Goal: Task Accomplishment & Management: Use online tool/utility

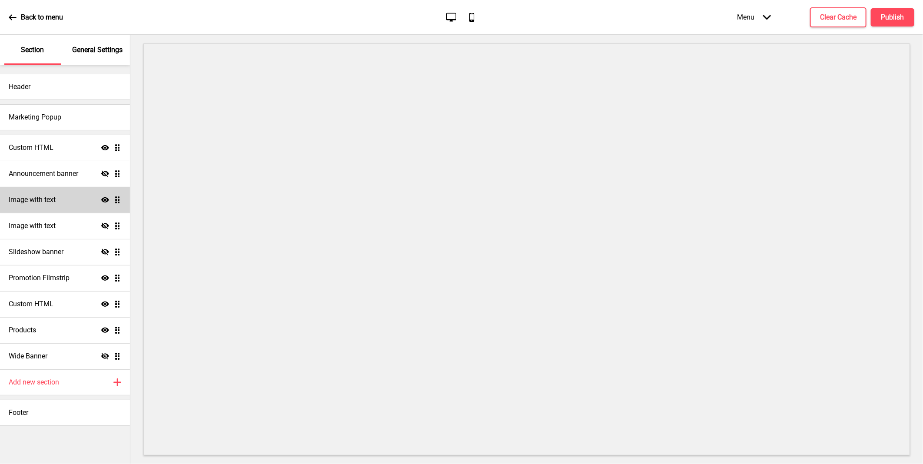
click at [50, 199] on h4 "Image with text" at bounding box center [32, 200] width 47 height 10
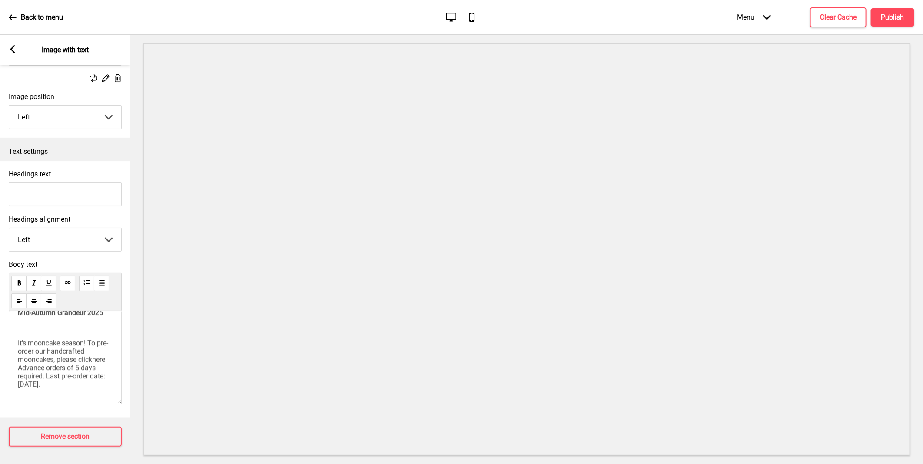
scroll to position [207, 0]
drag, startPoint x: 102, startPoint y: 380, endPoint x: 22, endPoint y: 335, distance: 91.9
click at [22, 339] on p "It's mooncake season! To pre-order our handcrafted mooncakes, please click here…" at bounding box center [65, 364] width 95 height 50
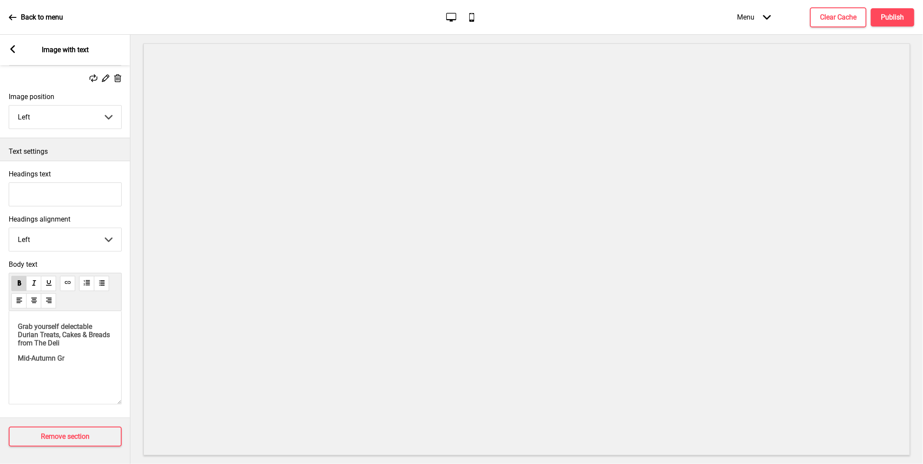
click at [63, 358] on span "Mid-Autumn Gr" at bounding box center [41, 358] width 47 height 8
click at [92, 354] on p "Mid-Autumn Gr" at bounding box center [65, 358] width 95 height 8
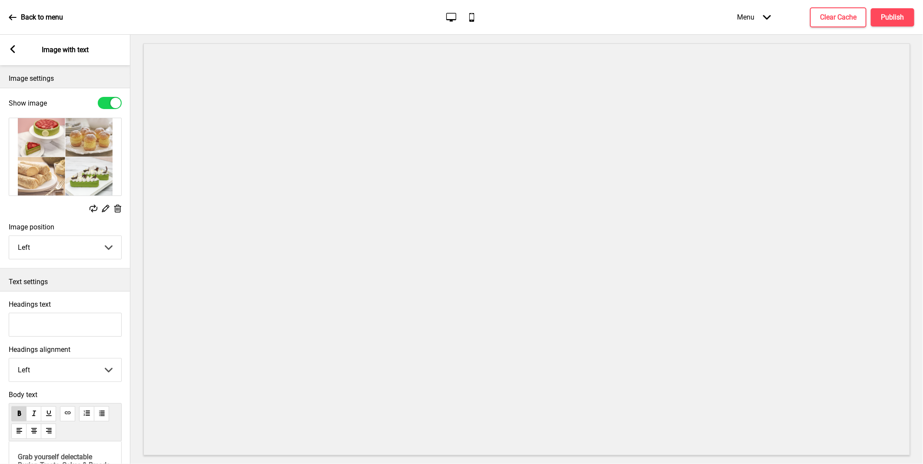
scroll to position [140, 0]
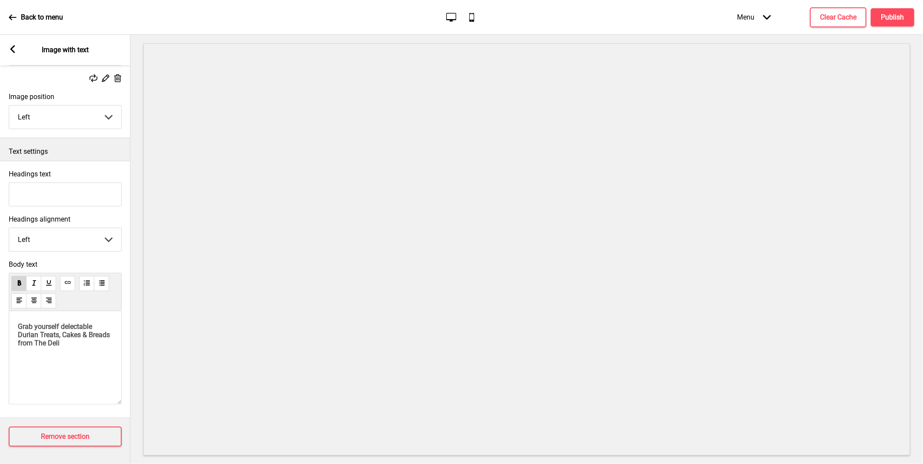
drag, startPoint x: 96, startPoint y: 371, endPoint x: 92, endPoint y: 364, distance: 8.2
click at [92, 364] on div "Grab yourself delectable Durian Treats, Cakes & Breads from The Deli" at bounding box center [65, 357] width 113 height 93
click at [94, 343] on p "Grab yourself delectable Durian Treats, Cakes & Breads from The Deli" at bounding box center [65, 335] width 95 height 25
click at [99, 350] on p "Indulge your sweet tooth with our range of freshly baked cakes and pastries, pe…" at bounding box center [65, 356] width 95 height 66
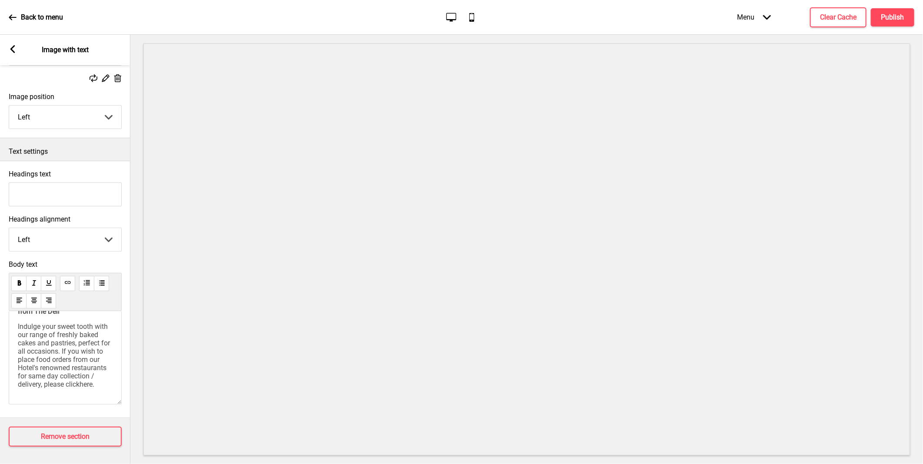
click at [93, 380] on span "here" at bounding box center [86, 384] width 13 height 8
click at [96, 394] on icon at bounding box center [96, 395] width 6 height 3
click at [101, 370] on p "Indulge your sweet tooth with our range of freshly baked cakes and pastries, pe…" at bounding box center [65, 356] width 95 height 66
drag, startPoint x: 83, startPoint y: 369, endPoint x: 94, endPoint y: 368, distance: 11.3
click at [94, 368] on span "Indulge your sweet tooth with our range of freshly baked cakes and pastries, pe…" at bounding box center [65, 356] width 94 height 66
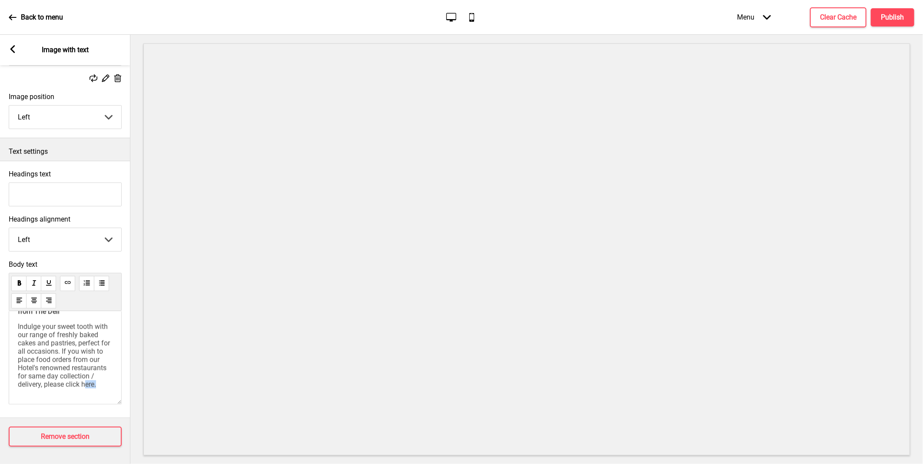
click at [89, 367] on span "Indulge your sweet tooth with our range of freshly baked cakes and pastries, pe…" at bounding box center [65, 356] width 94 height 66
drag, startPoint x: 81, startPoint y: 370, endPoint x: 94, endPoint y: 370, distance: 12.6
click at [94, 370] on span "Indulge your sweet tooth with our range of freshly baked cakes and pastries, pe…" at bounding box center [65, 356] width 94 height 66
click at [67, 283] on icon at bounding box center [68, 283] width 2 height 0
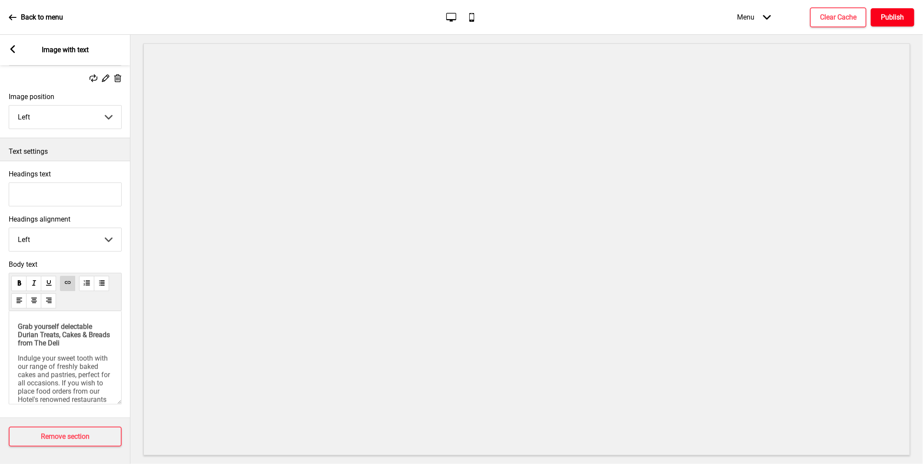
click at [884, 18] on h4 "Publish" at bounding box center [893, 18] width 23 height 10
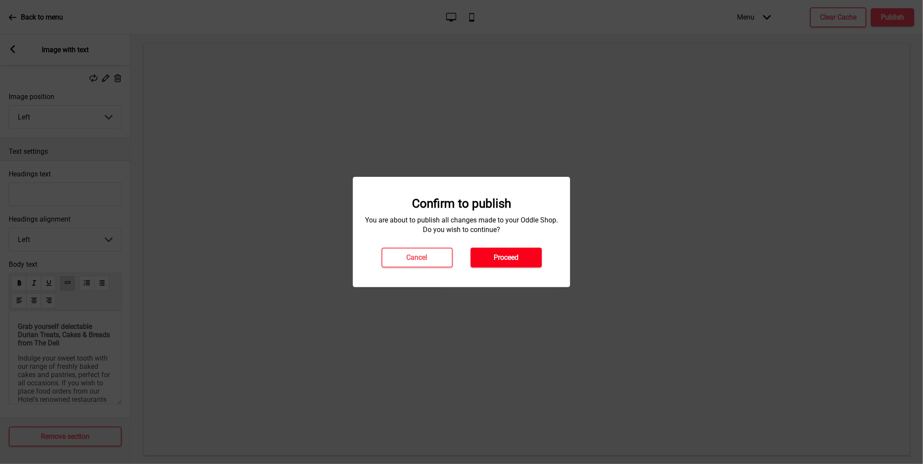
click at [509, 255] on h4 "Proceed" at bounding box center [506, 258] width 25 height 10
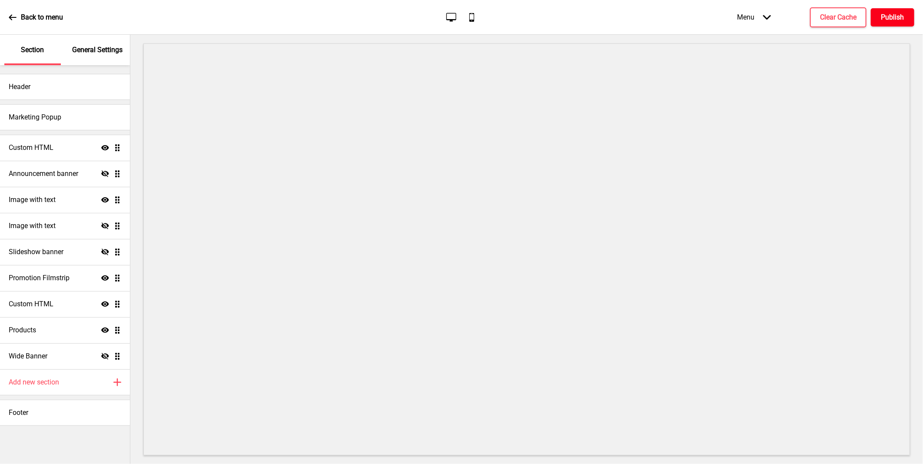
click at [887, 17] on h4 "Publish" at bounding box center [893, 18] width 23 height 10
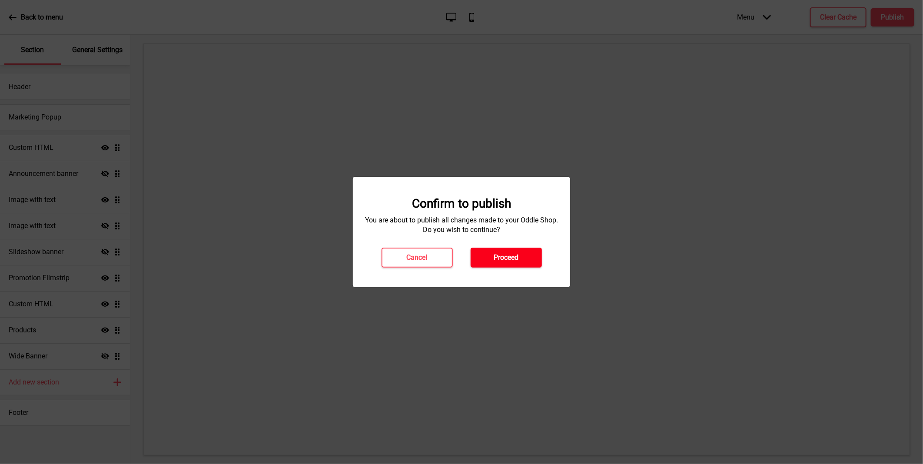
click at [518, 258] on h4 "Proceed" at bounding box center [506, 258] width 25 height 10
